Goal: Submit feedback/report problem

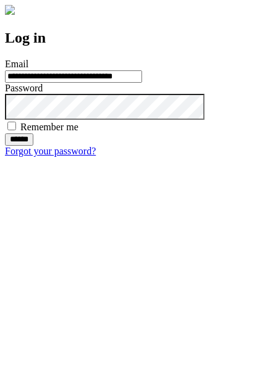
type input "**********"
click at [33, 146] on input "******" at bounding box center [19, 139] width 28 height 12
